Goal: Information Seeking & Learning: Check status

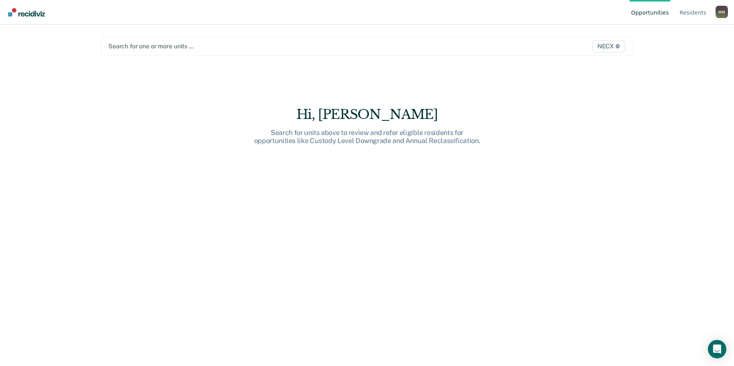
click at [157, 47] on div at bounding box center [289, 46] width 362 height 9
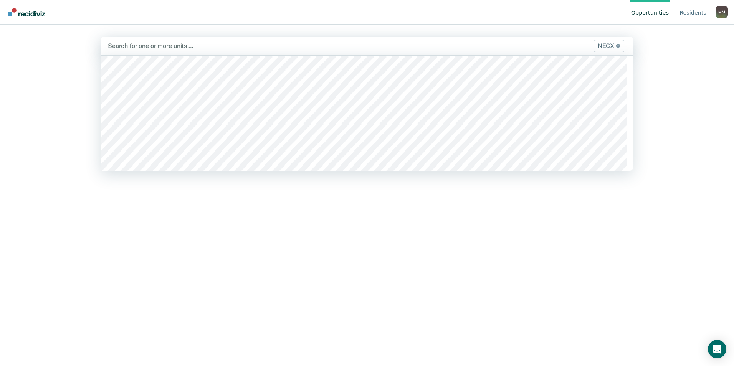
scroll to position [2725, 0]
click at [145, 44] on div at bounding box center [289, 45] width 362 height 9
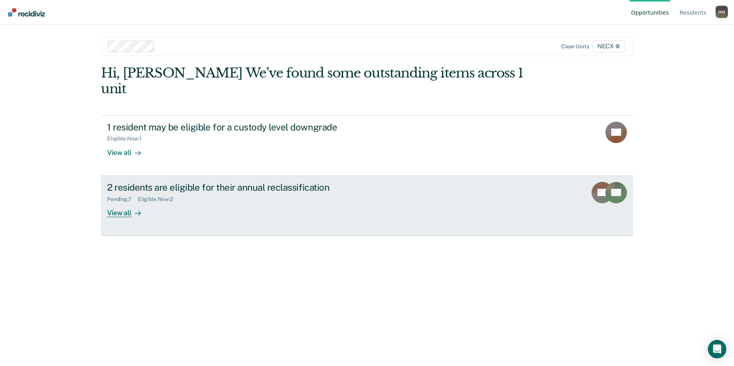
click at [122, 202] on div "View all" at bounding box center [128, 209] width 43 height 15
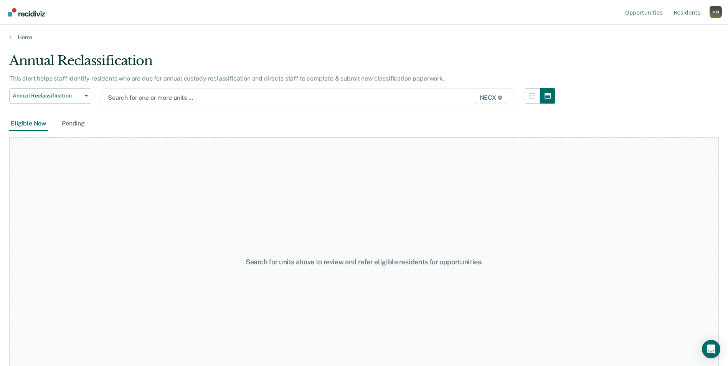
click at [112, 97] on div at bounding box center [248, 97] width 280 height 9
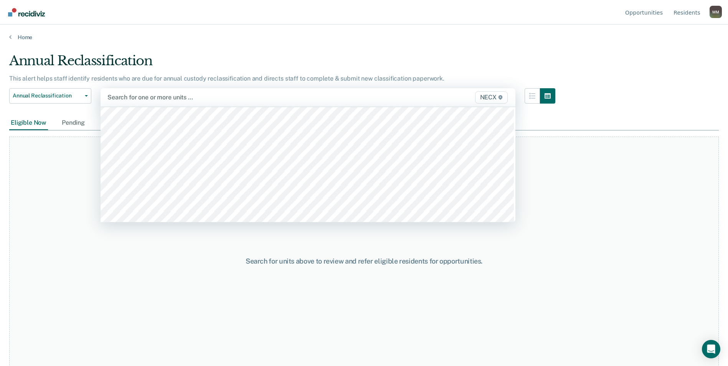
scroll to position [2725, 0]
click at [147, 99] on div at bounding box center [247, 97] width 280 height 9
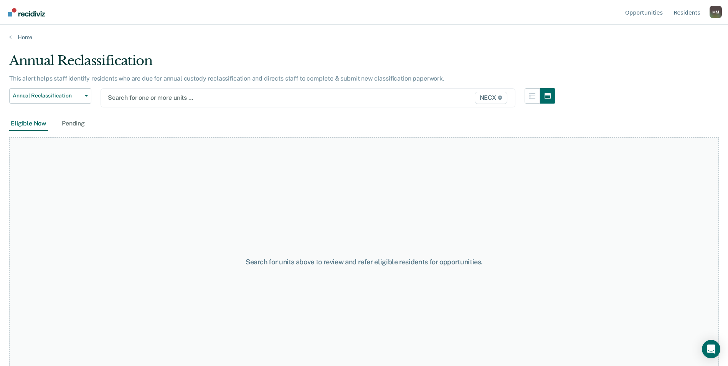
click at [146, 98] on div at bounding box center [248, 97] width 280 height 9
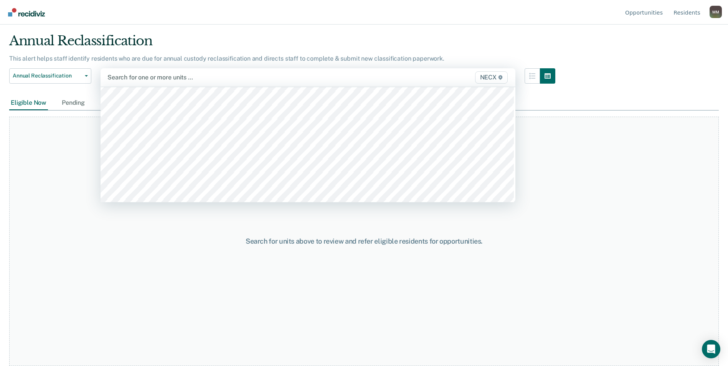
scroll to position [2648, 0]
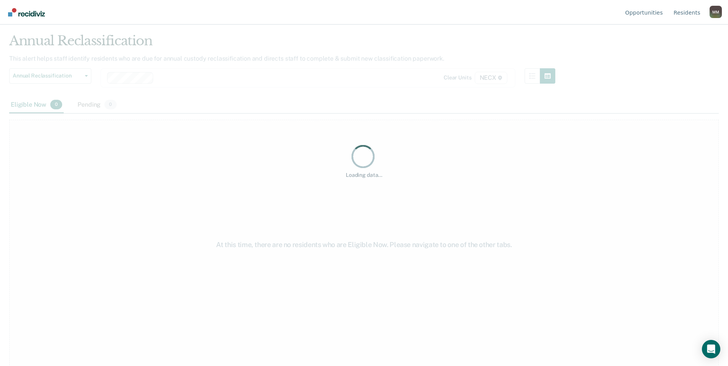
click at [145, 78] on div "Loading data..." at bounding box center [364, 161] width 710 height 256
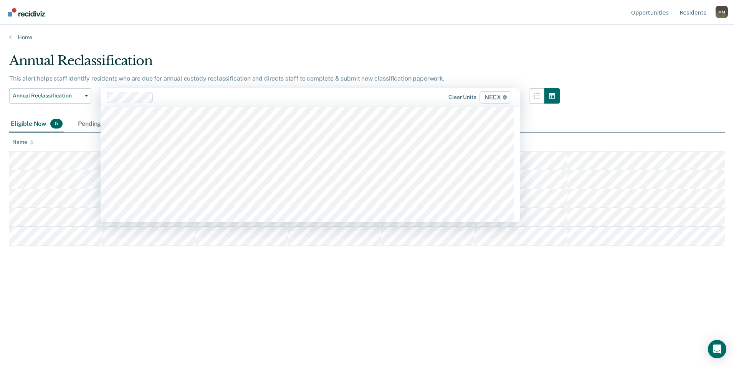
scroll to position [2571, 0]
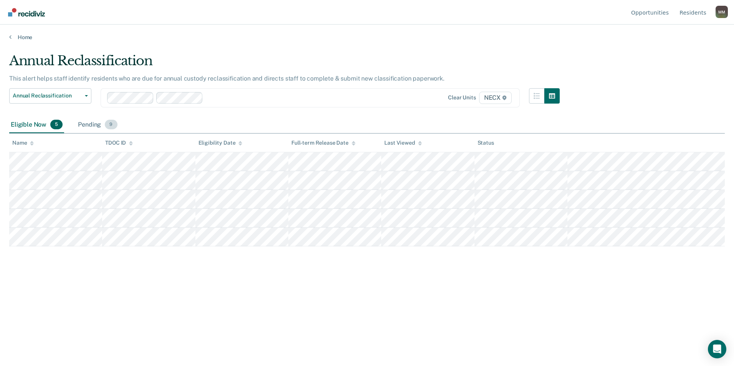
click at [89, 125] on div "Pending 9" at bounding box center [97, 125] width 42 height 17
